Goal: Task Accomplishment & Management: Use online tool/utility

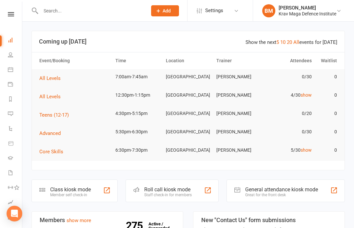
click at [49, 81] on button "All Levels" at bounding box center [52, 78] width 26 height 8
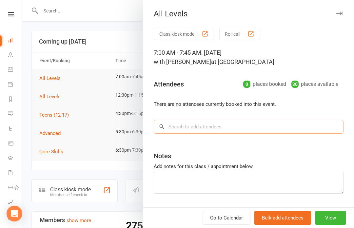
click at [215, 131] on input "search" at bounding box center [249, 127] width 190 height 14
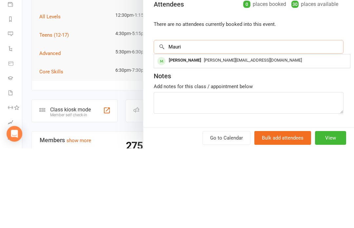
type input "Mauri"
click at [230, 136] on div "maurizio.lacava@gmail.com" at bounding box center [252, 141] width 191 height 10
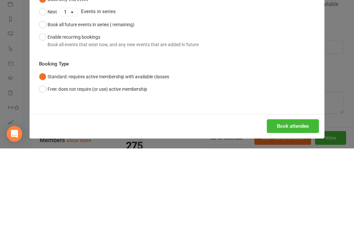
scroll to position [80, 0]
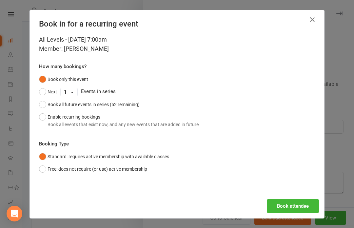
click at [315, 16] on icon "button" at bounding box center [313, 20] width 8 height 8
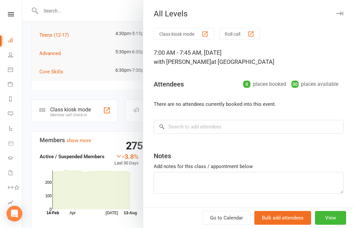
click at [89, 174] on div at bounding box center [188, 114] width 332 height 228
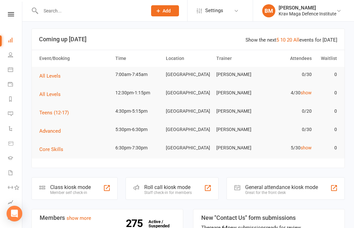
scroll to position [0, 0]
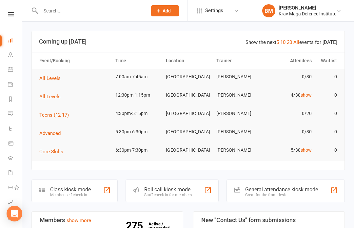
click at [58, 81] on span "All Levels" at bounding box center [49, 78] width 21 height 6
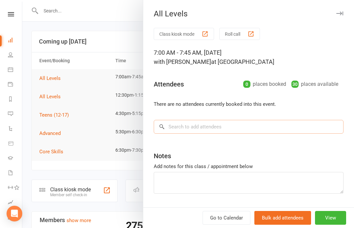
click at [214, 126] on input "search" at bounding box center [249, 127] width 190 height 14
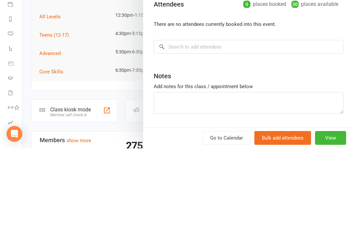
click at [212, 66] on div "Class kiosk mode Roll call 7:00 AM - 7:45 AM, Wednesday, August, 13, 2025 with …" at bounding box center [248, 127] width 211 height 199
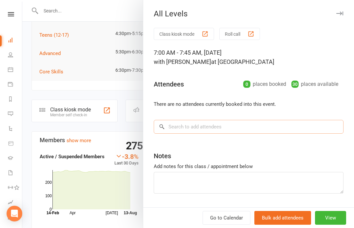
click at [237, 127] on input "search" at bounding box center [249, 127] width 190 height 14
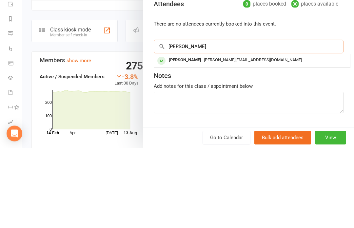
type input "Maurizio"
click at [256, 136] on div "maurizio.lacava@gmail.com" at bounding box center [252, 141] width 191 height 10
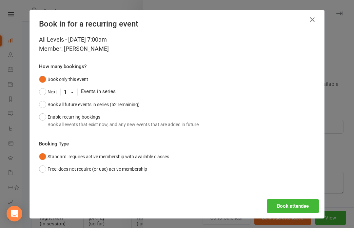
click at [298, 208] on button "Book attendee" at bounding box center [293, 206] width 52 height 14
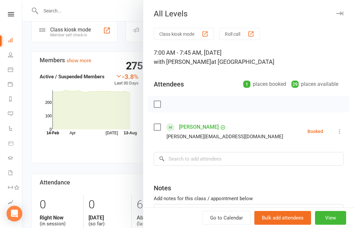
click at [343, 15] on icon "button" at bounding box center [339, 13] width 7 height 4
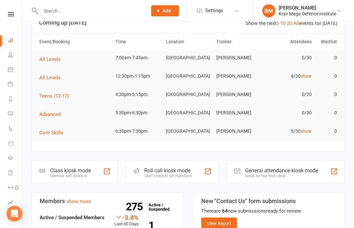
scroll to position [0, 0]
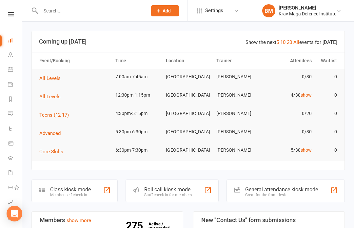
click at [58, 68] on th "Event/Booking" at bounding box center [74, 60] width 76 height 17
click at [48, 76] on span "All Levels" at bounding box center [49, 78] width 21 height 6
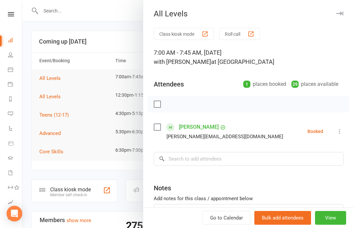
click at [328, 221] on button "View" at bounding box center [330, 218] width 31 height 14
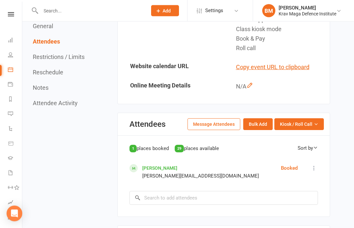
click at [300, 124] on span "Kiosk / Roll Call" at bounding box center [296, 124] width 32 height 7
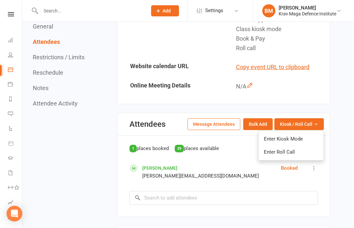
click at [283, 137] on link "Enter Kiosk Mode" at bounding box center [291, 138] width 65 height 13
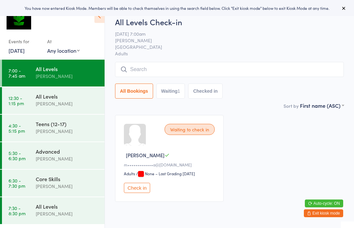
click at [158, 72] on input "search" at bounding box center [229, 69] width 229 height 15
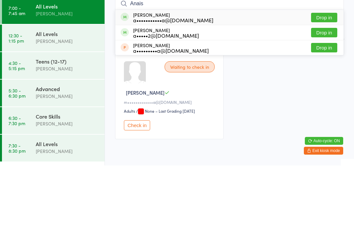
type input "Anais"
click at [329, 75] on button "Drop in" at bounding box center [324, 80] width 26 height 10
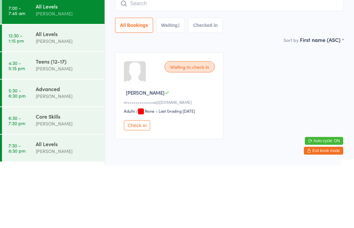
scroll to position [27, 0]
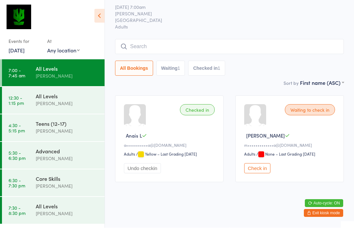
click at [257, 39] on input "search" at bounding box center [229, 46] width 229 height 15
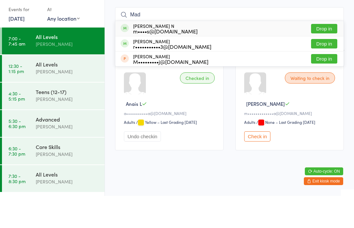
type input "Mad"
click at [327, 56] on button "Drop in" at bounding box center [324, 61] width 26 height 10
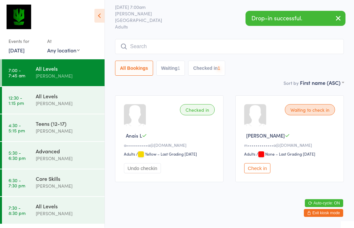
scroll to position [28, 0]
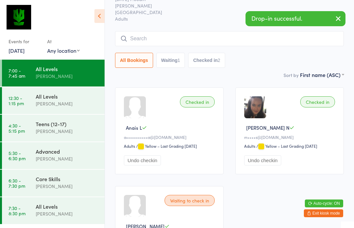
click at [74, 104] on div "[PERSON_NAME]" at bounding box center [67, 104] width 63 height 8
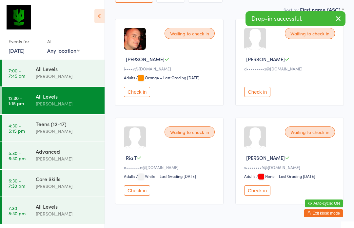
scroll to position [105, 0]
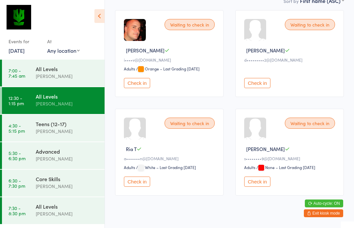
click at [78, 75] on div "[PERSON_NAME]" at bounding box center [67, 76] width 63 height 8
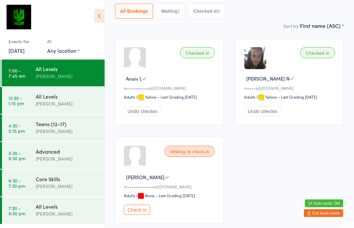
scroll to position [58, 0]
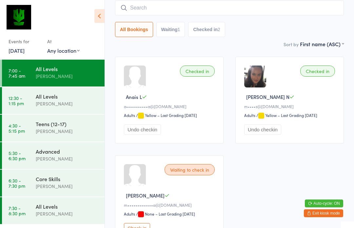
click at [298, 4] on input "search" at bounding box center [229, 7] width 229 height 15
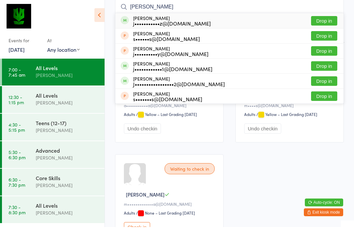
type input "[PERSON_NAME]"
click at [221, 20] on div "[PERSON_NAME] j•••••••••••z@[DOMAIN_NAME] Drop in" at bounding box center [229, 21] width 228 height 15
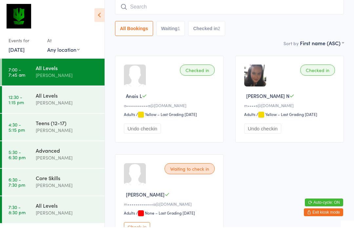
scroll to position [59, 0]
